Goal: Transaction & Acquisition: Purchase product/service

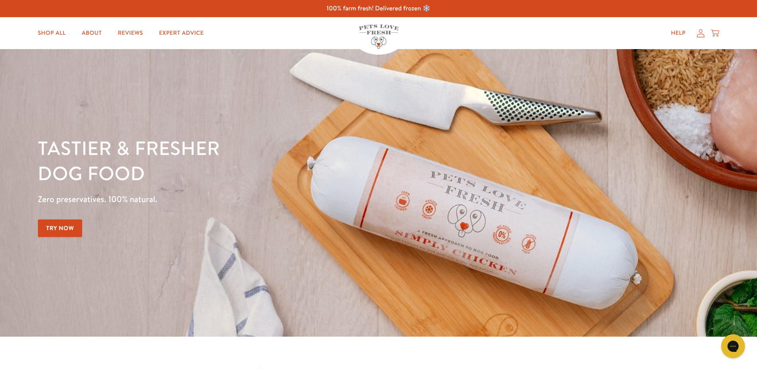
click at [701, 34] on icon at bounding box center [701, 33] width 8 height 8
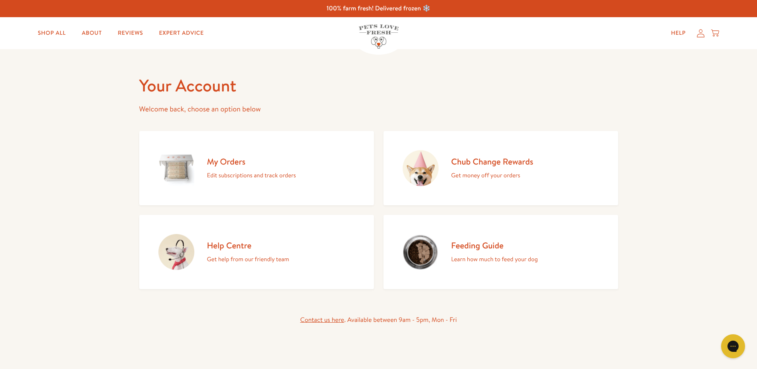
click at [211, 159] on h2 "My Orders" at bounding box center [251, 161] width 89 height 11
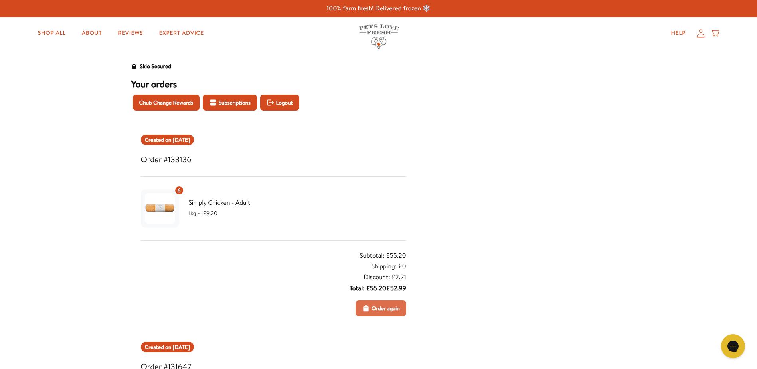
click at [395, 305] on span "Order again" at bounding box center [385, 308] width 28 height 9
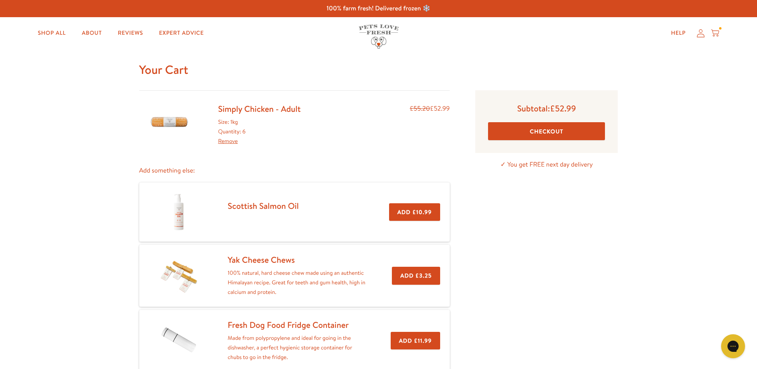
click at [540, 132] on button "Checkout" at bounding box center [546, 131] width 117 height 18
